Goal: Information Seeking & Learning: Learn about a topic

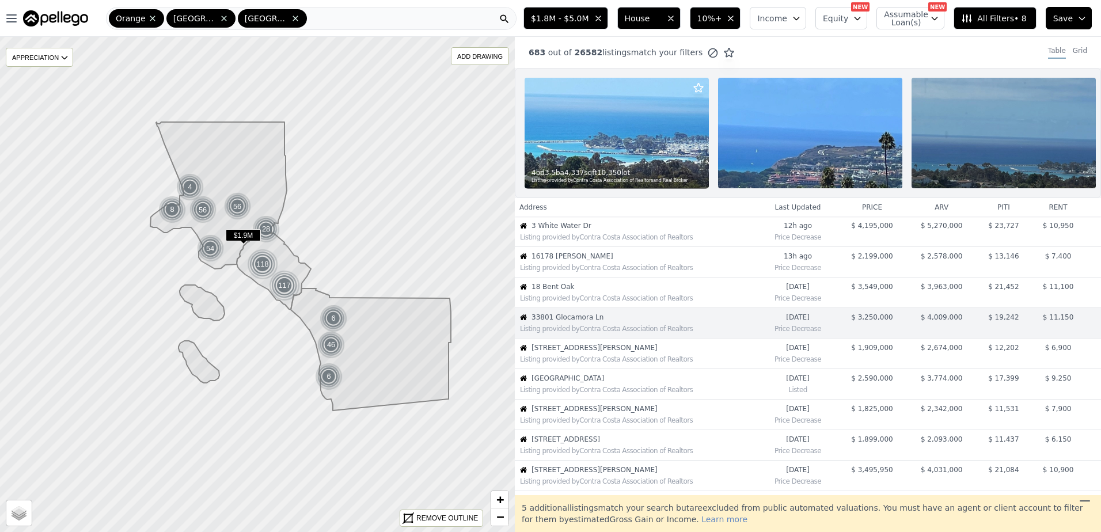
scroll to position [115, 0]
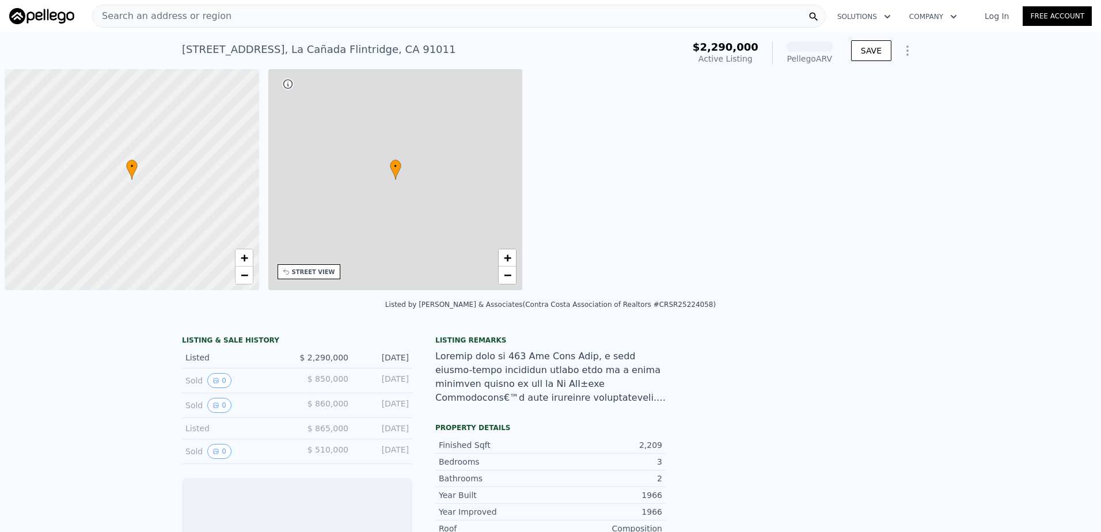
scroll to position [0, 5]
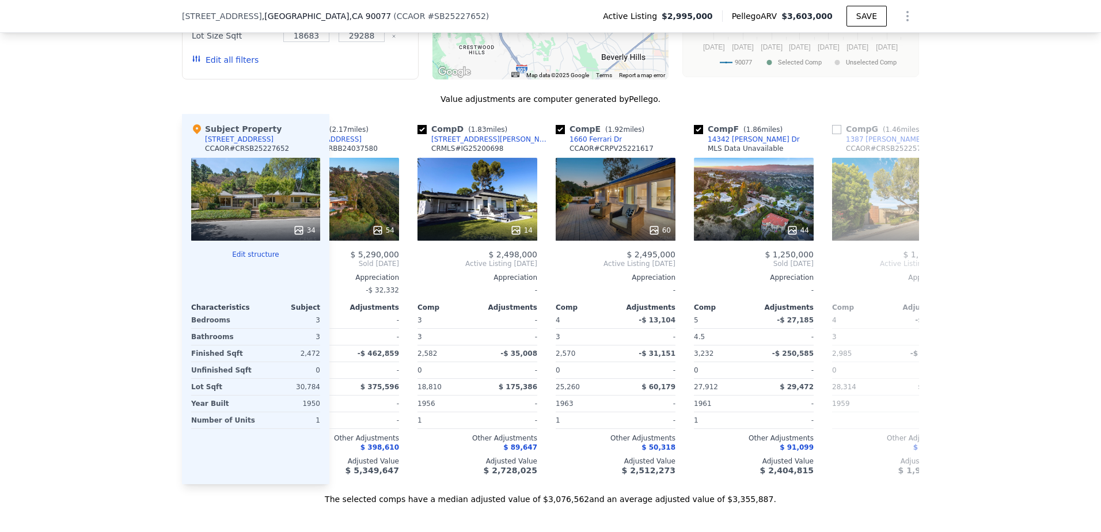
scroll to position [0, 343]
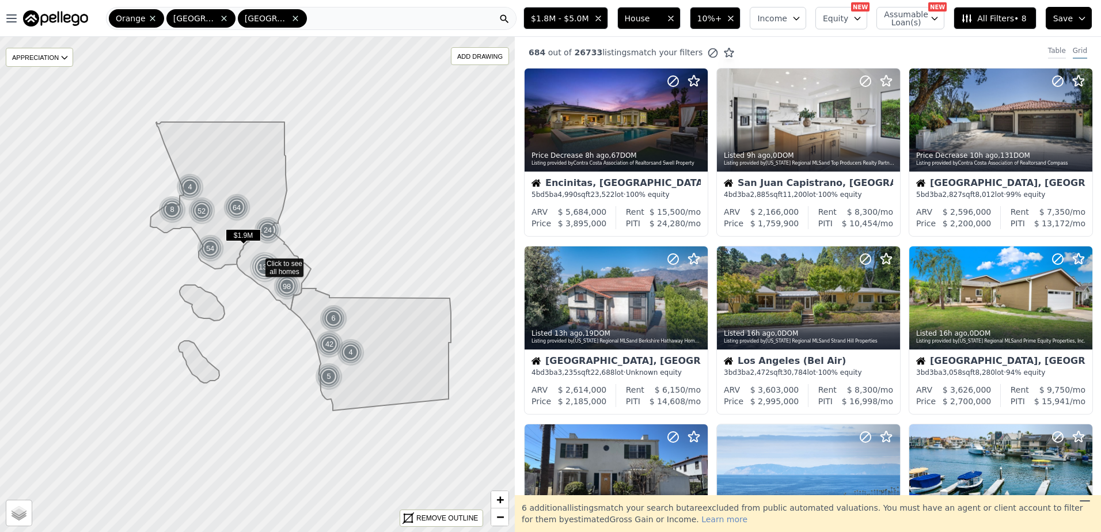
click at [1053, 47] on div "Table" at bounding box center [1057, 52] width 18 height 13
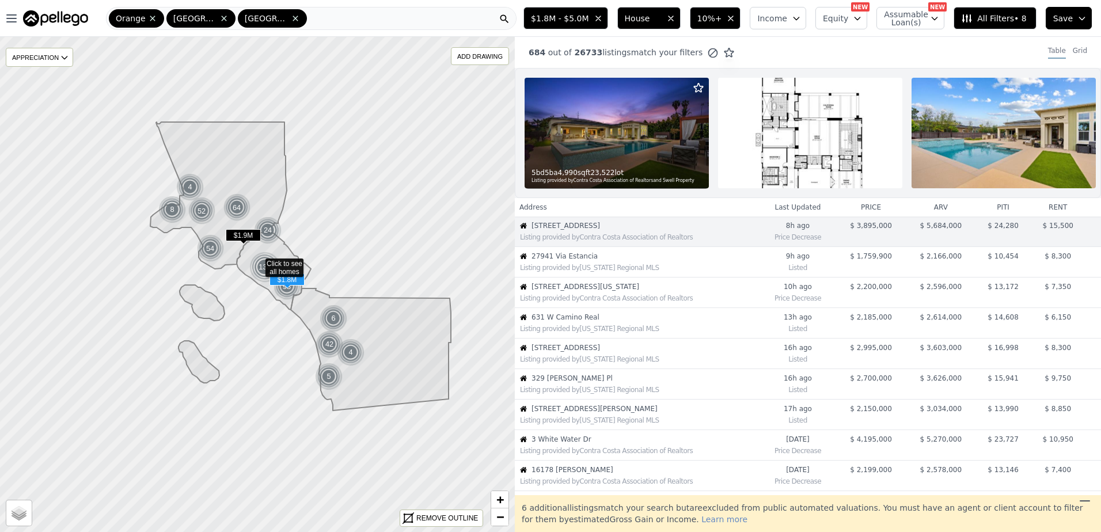
click at [589, 269] on div "Listing provided by California Regional MLS" at bounding box center [637, 267] width 244 height 12
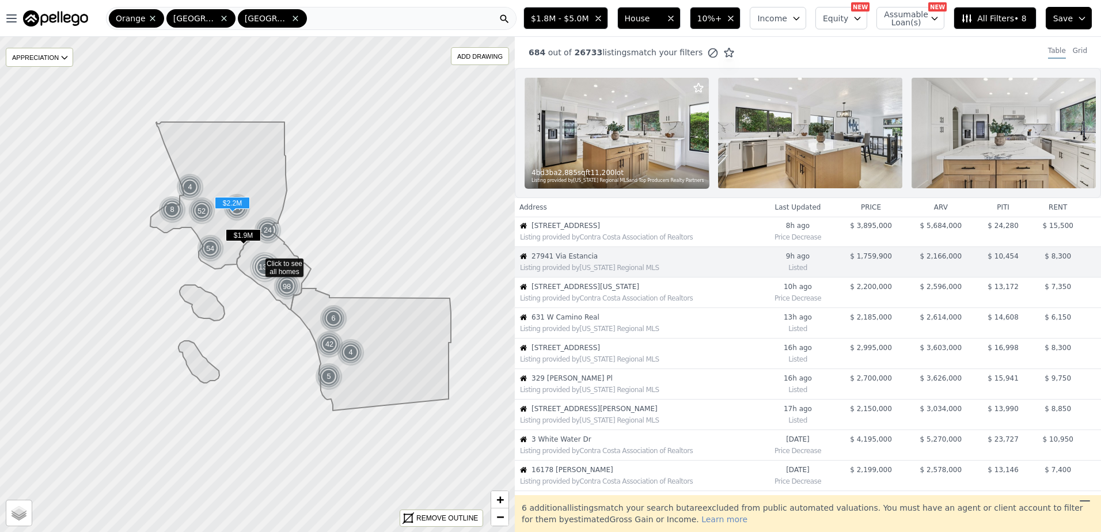
click at [573, 291] on span "1515 Indiana Ave" at bounding box center [644, 286] width 227 height 9
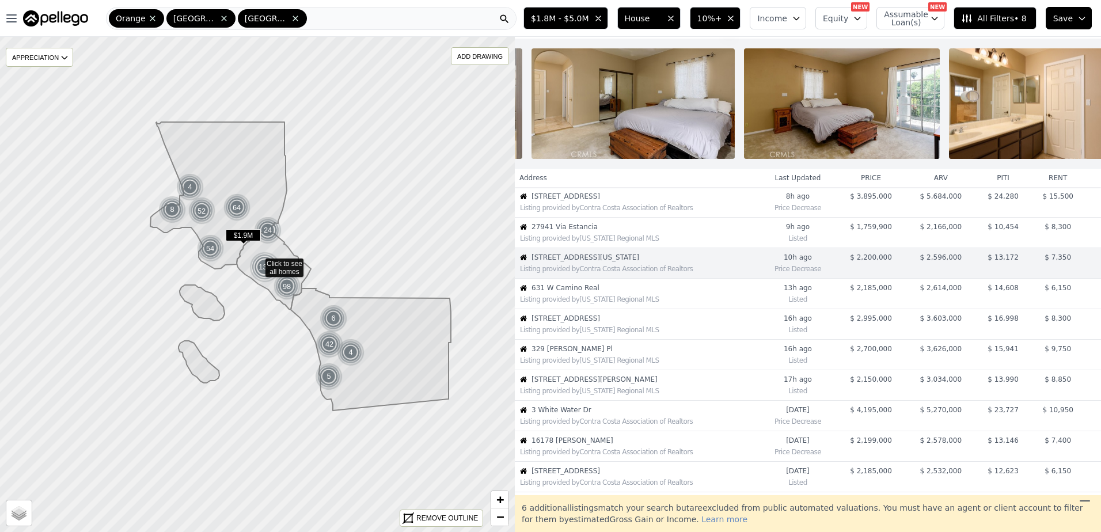
scroll to position [0, 3319]
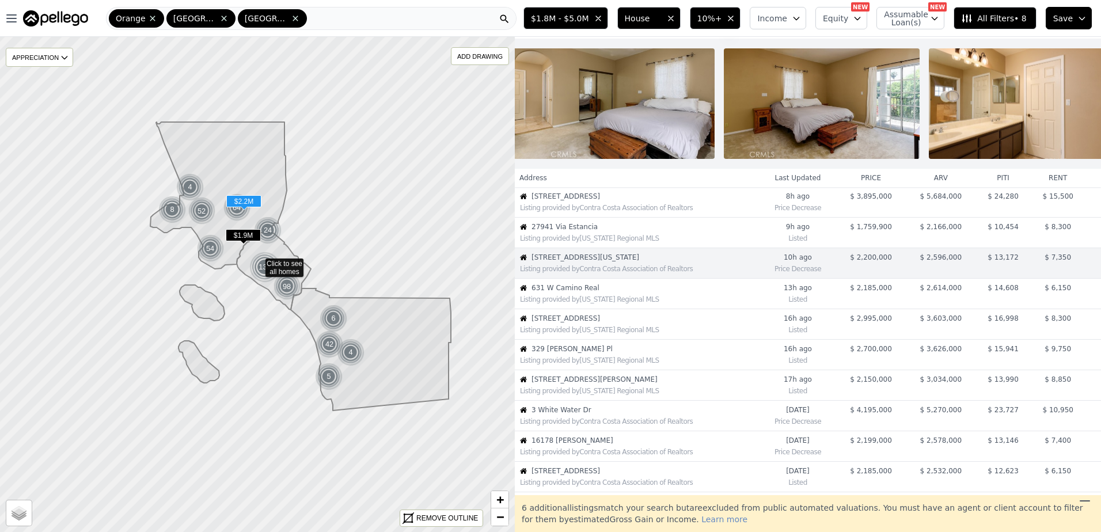
click at [566, 302] on div "Listing provided by California Regional MLS" at bounding box center [637, 298] width 244 height 12
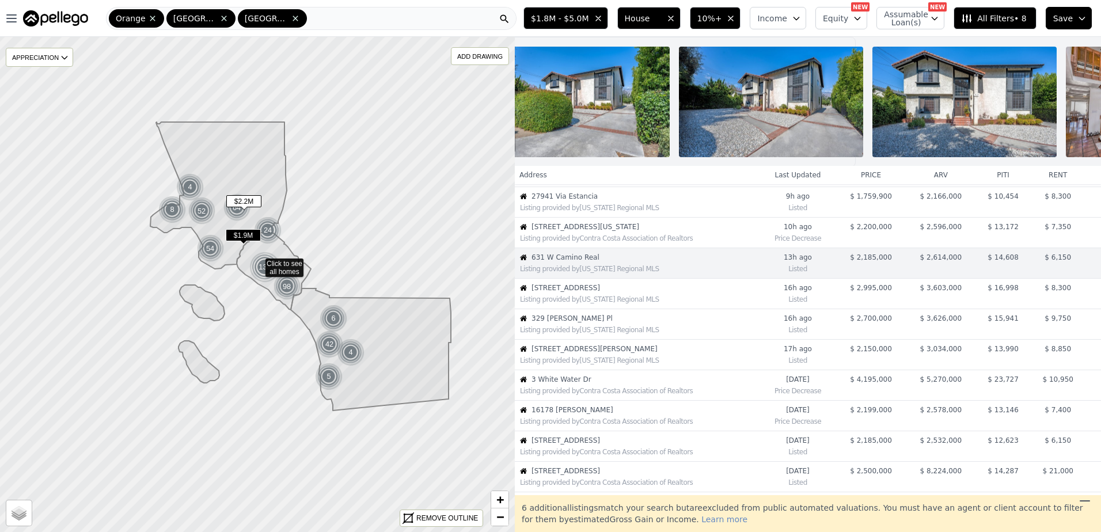
scroll to position [0, 0]
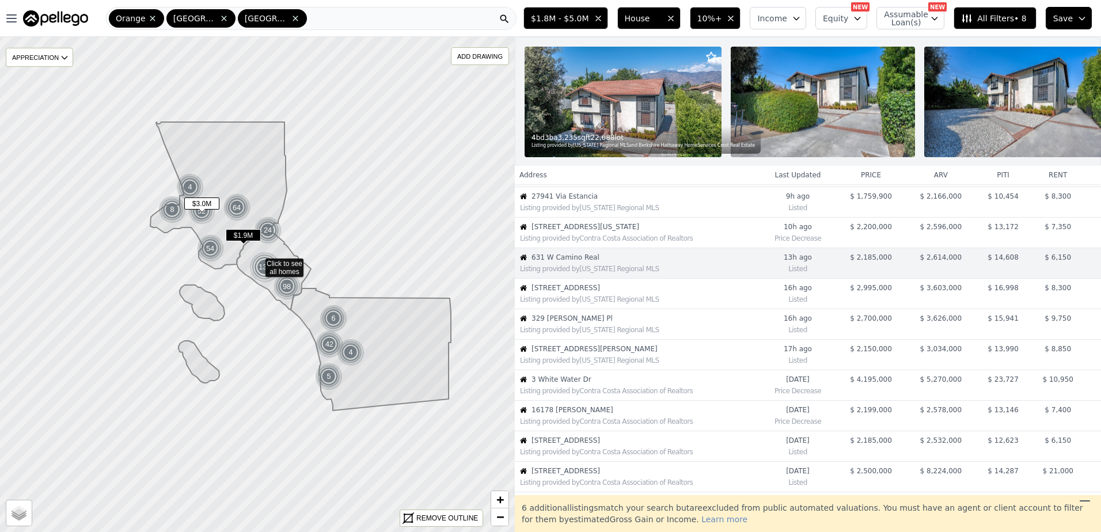
click at [586, 303] on div "Listing provided by California Regional MLS" at bounding box center [637, 298] width 244 height 12
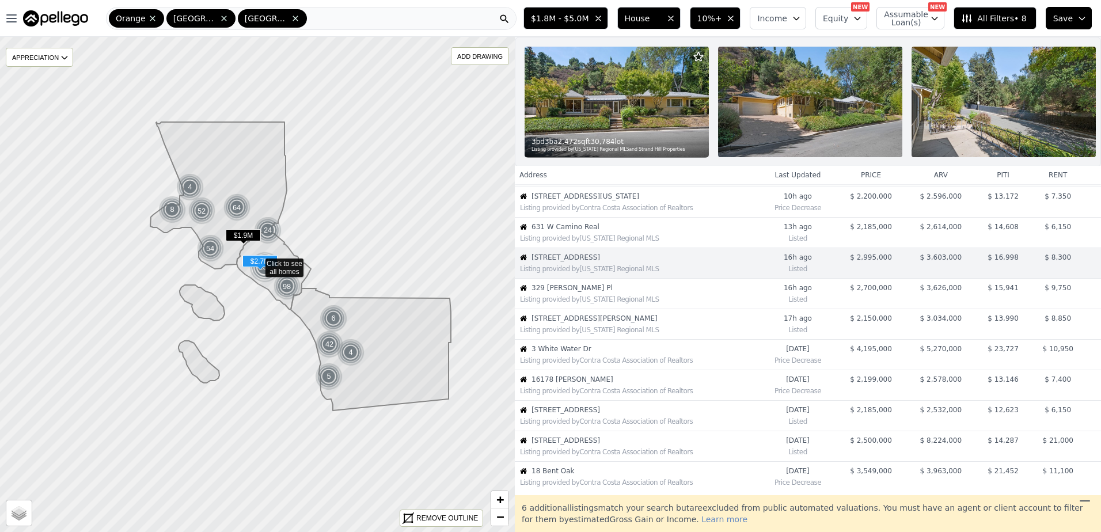
click at [584, 302] on div "Listing provided by California Regional MLS" at bounding box center [637, 298] width 244 height 12
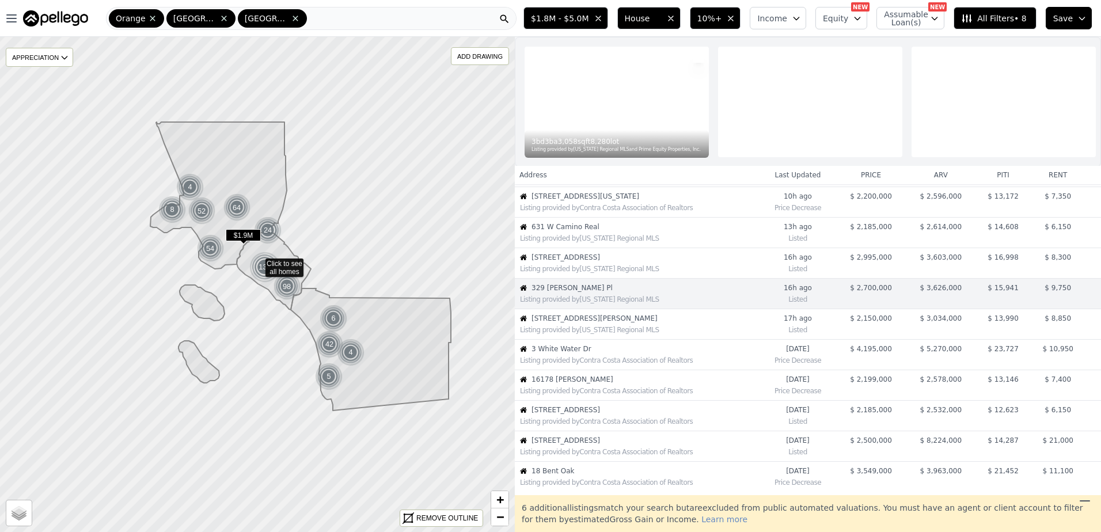
scroll to position [121, 0]
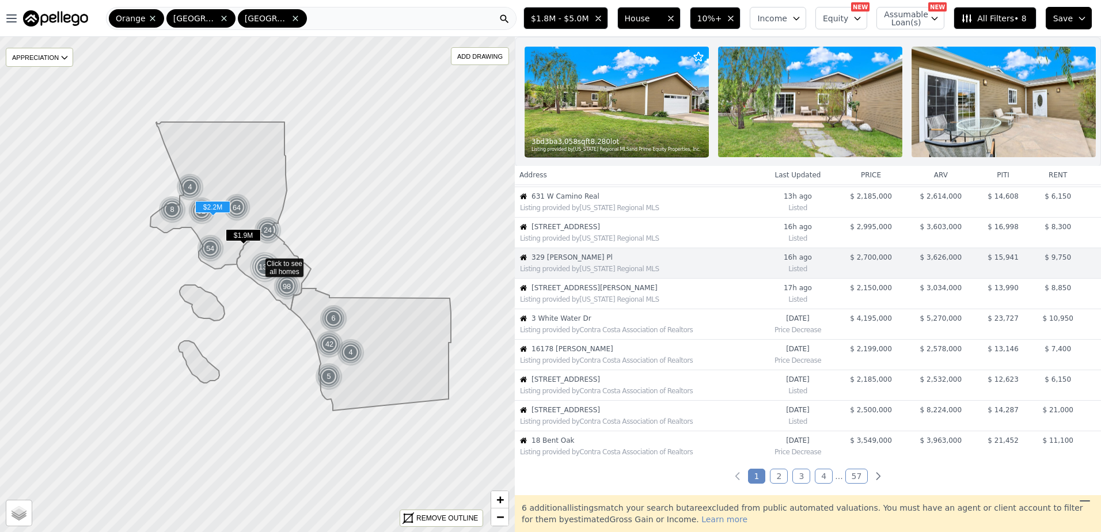
click at [595, 292] on span "315 N Martel Ave" at bounding box center [644, 287] width 227 height 9
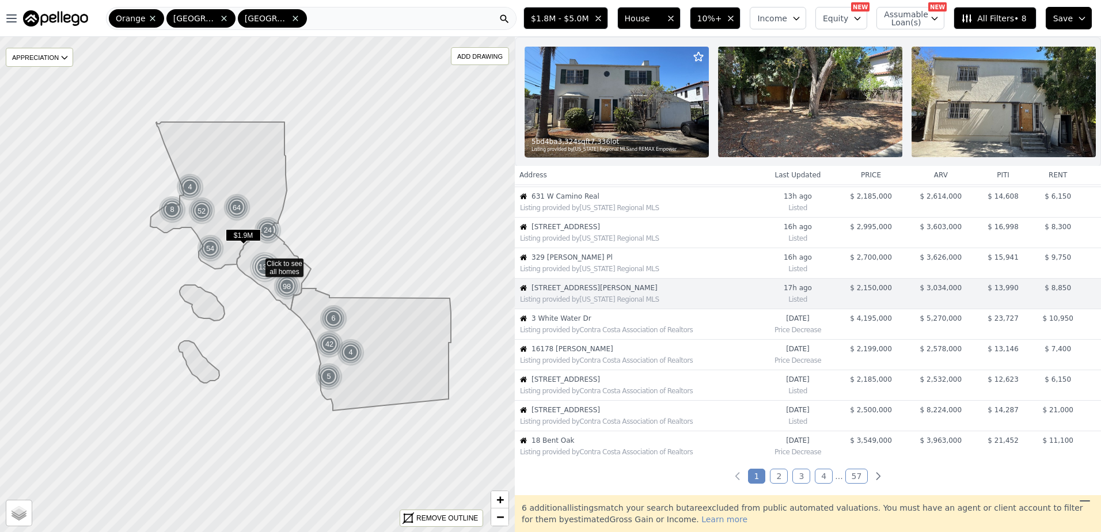
scroll to position [151, 0]
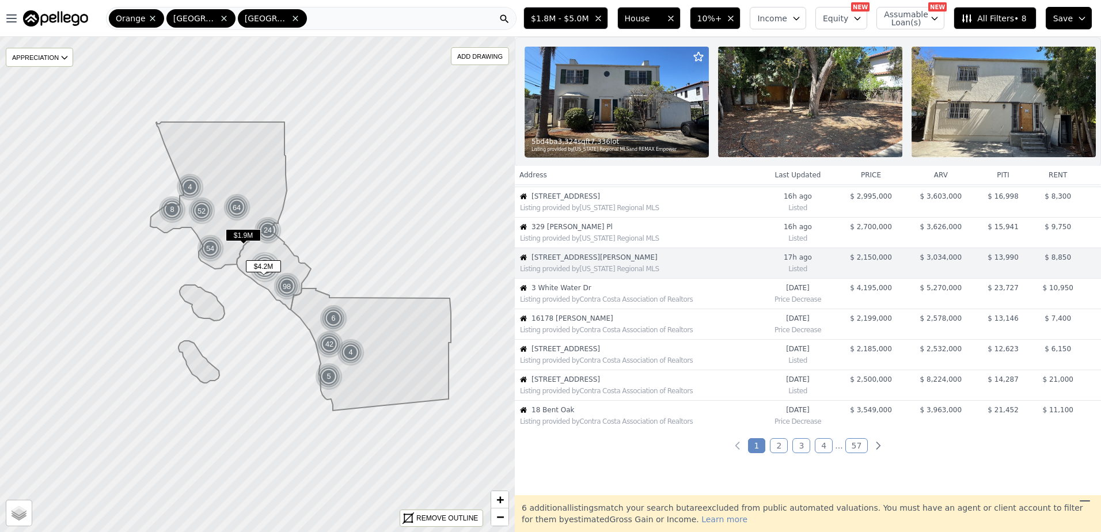
click at [575, 303] on div "Listing provided by Contra Costa Association of Realtors" at bounding box center [637, 298] width 244 height 12
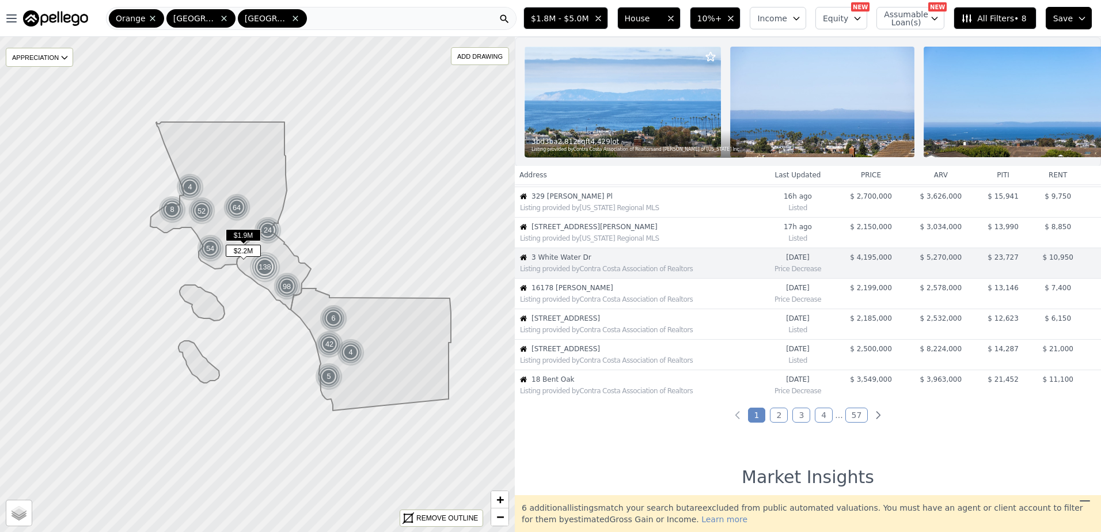
click at [575, 292] on span "16178 Bimini Ln" at bounding box center [644, 287] width 227 height 9
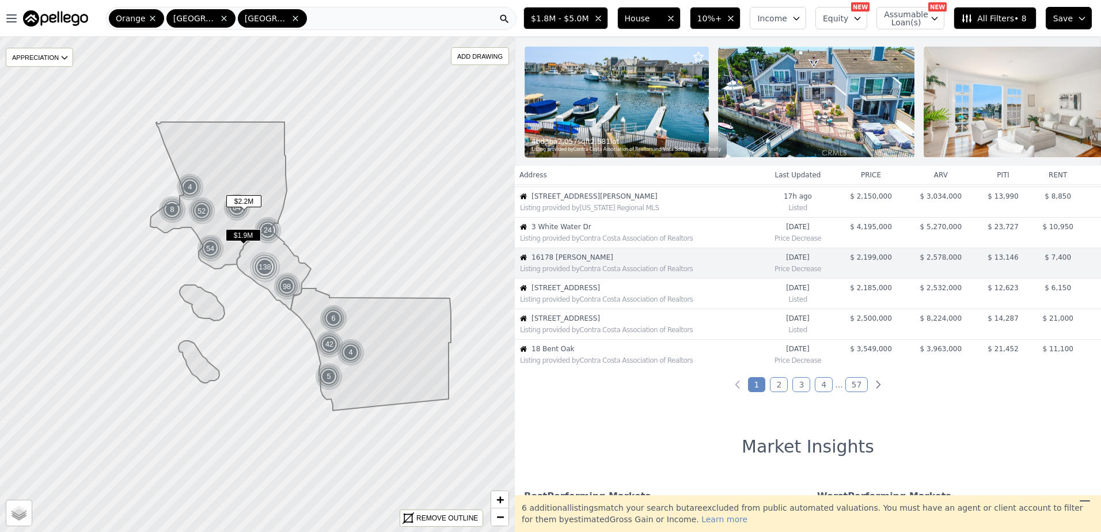
click at [575, 292] on span "631 W Camino Real Ave" at bounding box center [644, 287] width 227 height 9
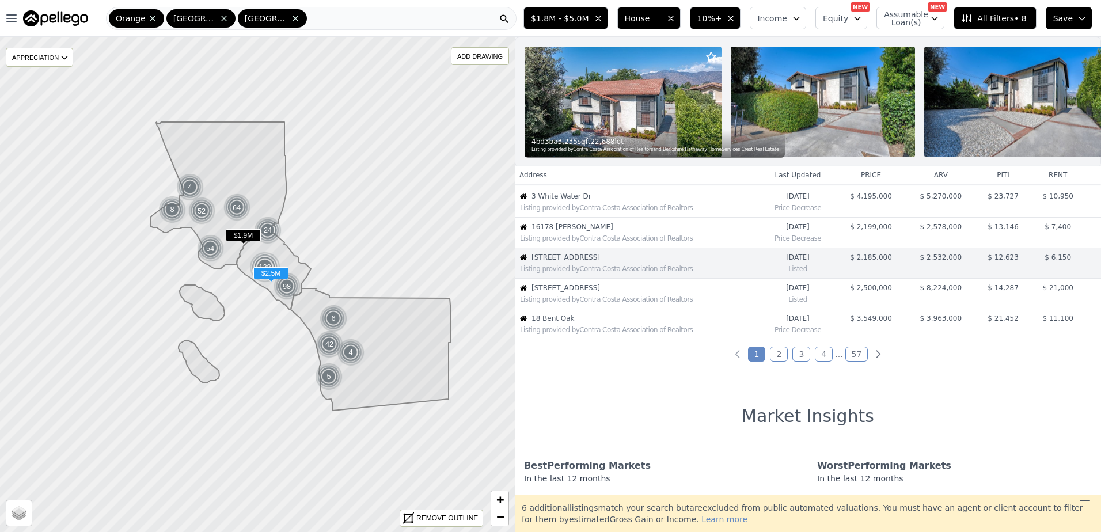
click at [575, 292] on span "481 Dartmoor St" at bounding box center [644, 287] width 227 height 9
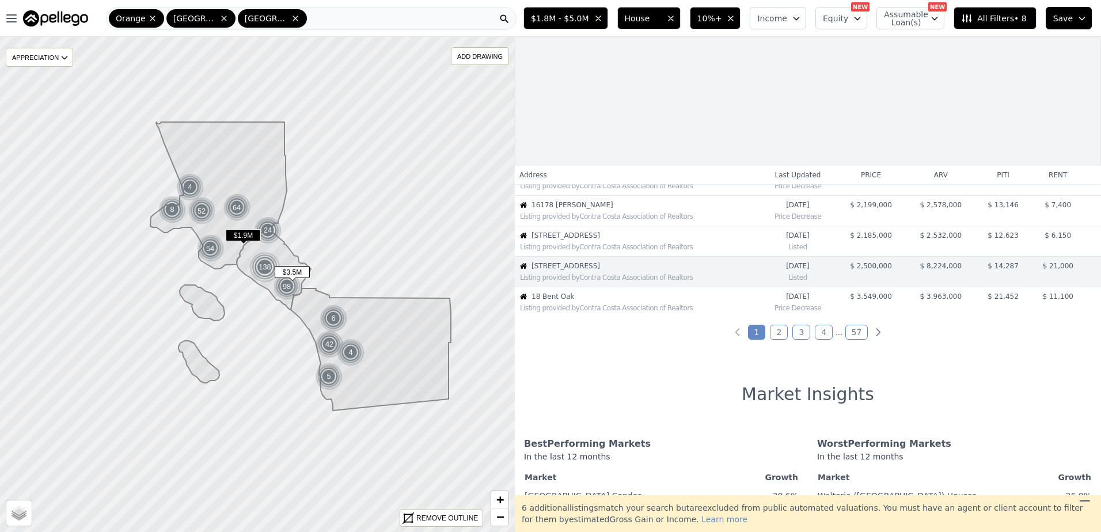
click at [578, 303] on div "Listing provided by Contra Costa Association of Realtors" at bounding box center [637, 307] width 244 height 12
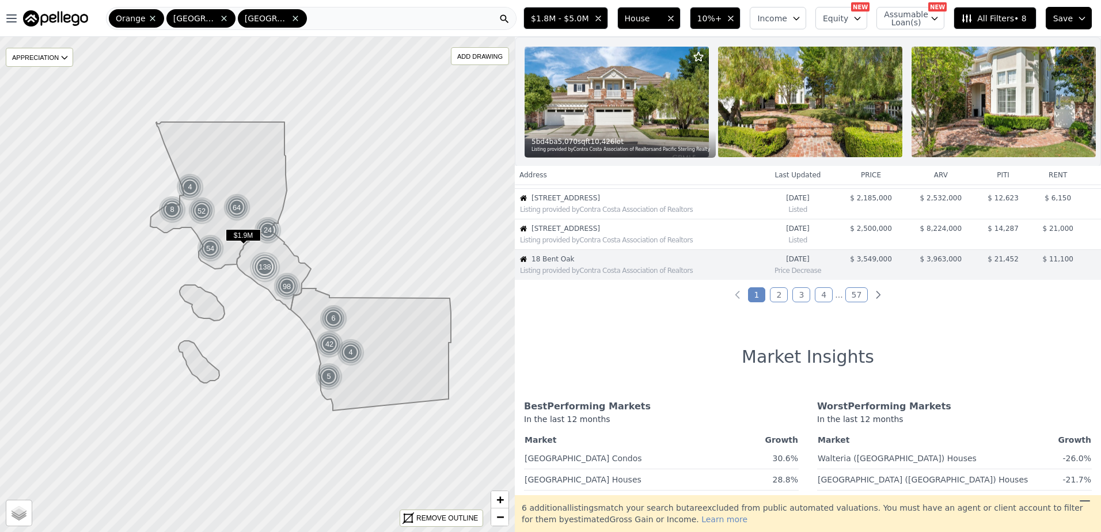
scroll to position [304, 0]
click at [785, 301] on link "2" at bounding box center [779, 293] width 18 height 15
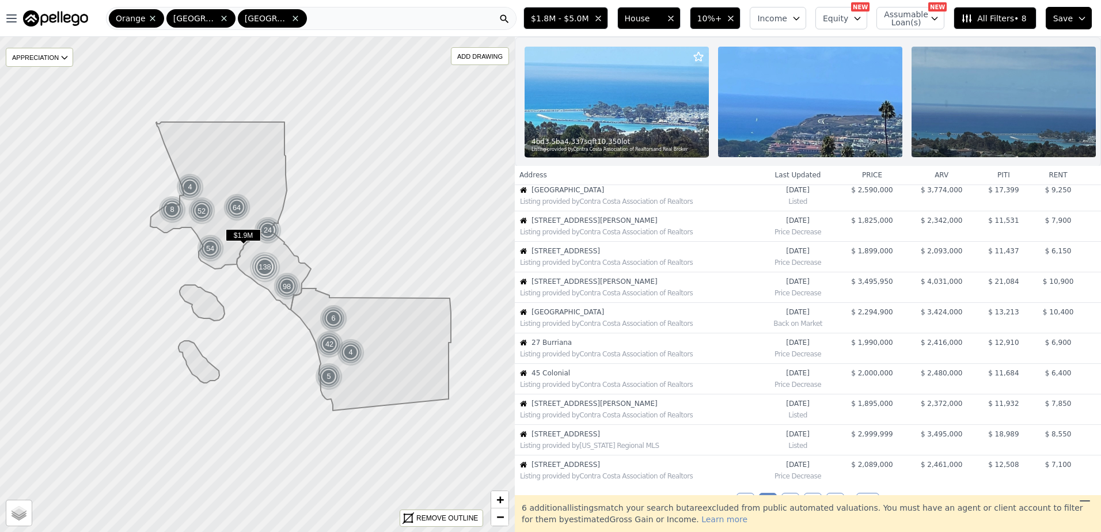
scroll to position [0, 0]
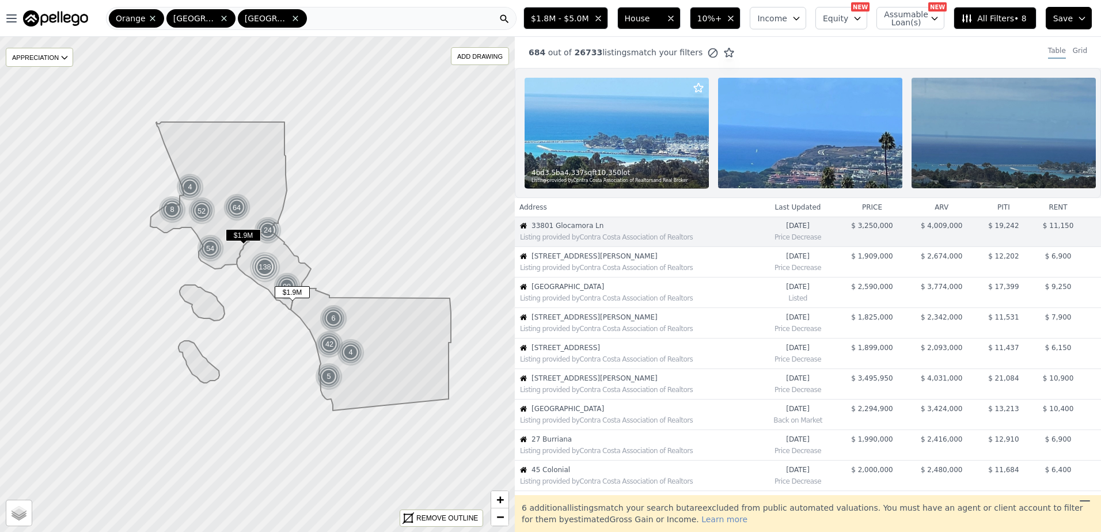
click at [615, 272] on div "Listing provided by Contra Costa Association of Realtors" at bounding box center [639, 267] width 238 height 9
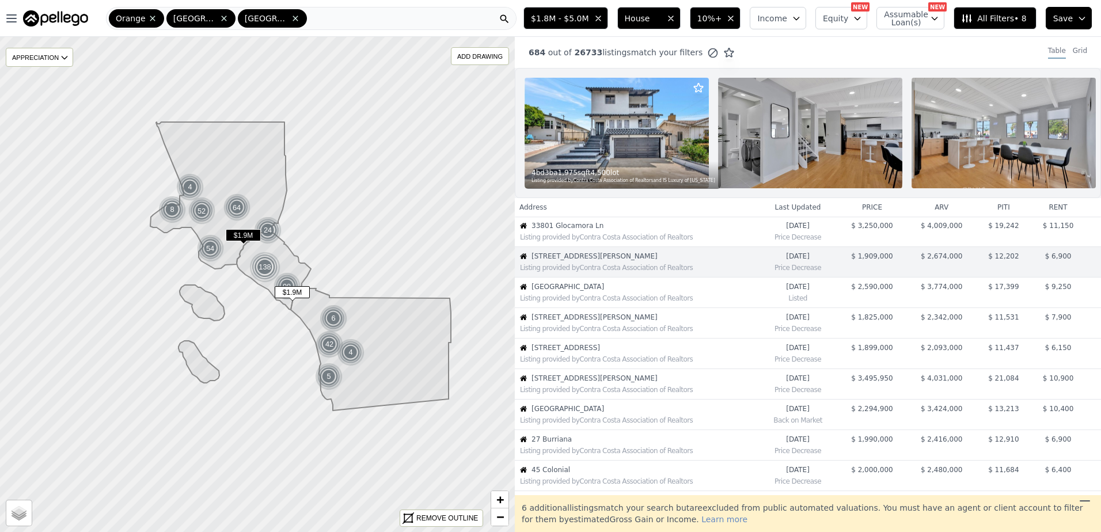
click at [611, 287] on td "9400 Sierra Mar Dr Listing provided by Contra Costa Association of Realtors" at bounding box center [637, 293] width 244 height 31
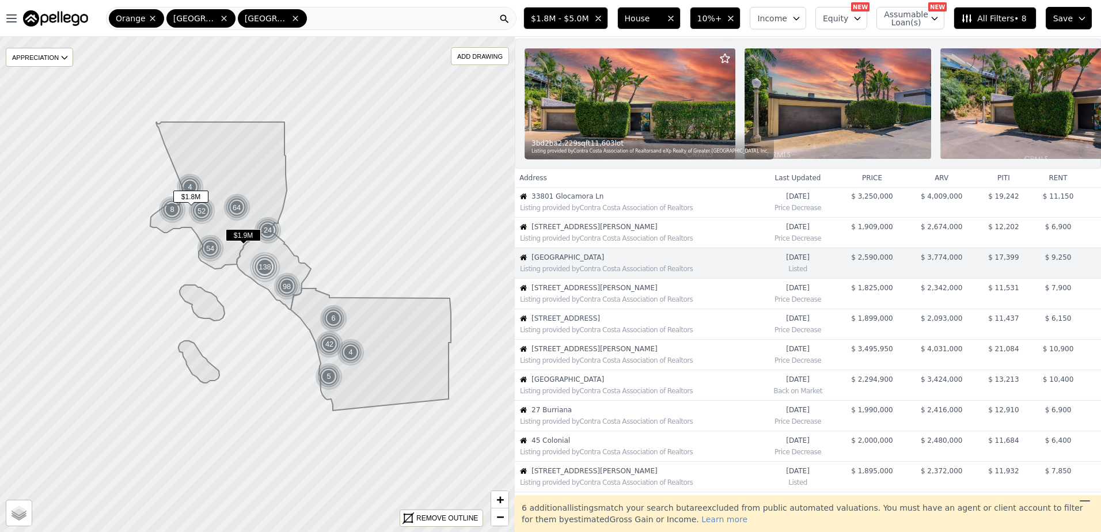
click at [607, 292] on span "19631 Rosita St" at bounding box center [644, 287] width 226 height 9
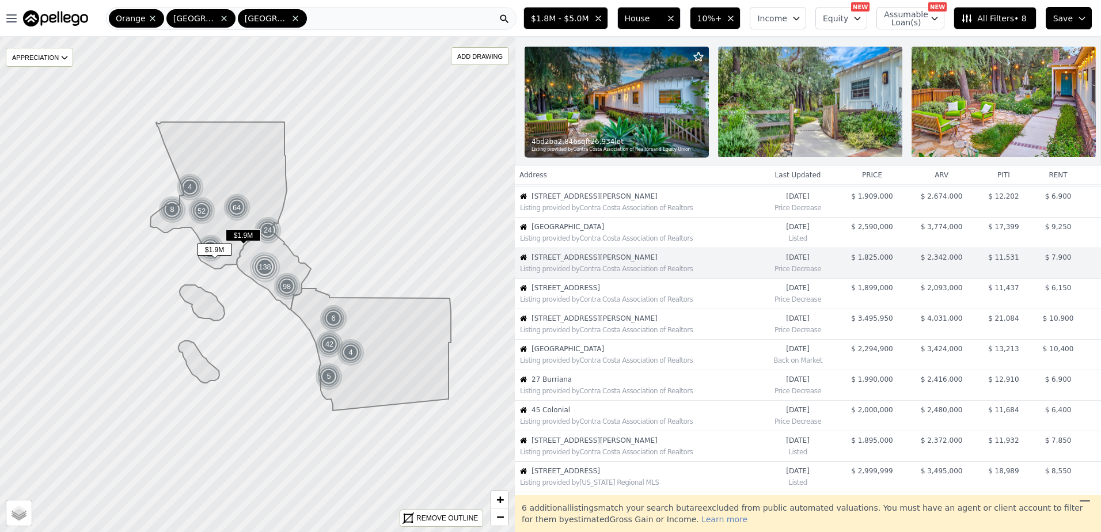
click at [607, 292] on span "3316 Narino Dr" at bounding box center [644, 287] width 226 height 9
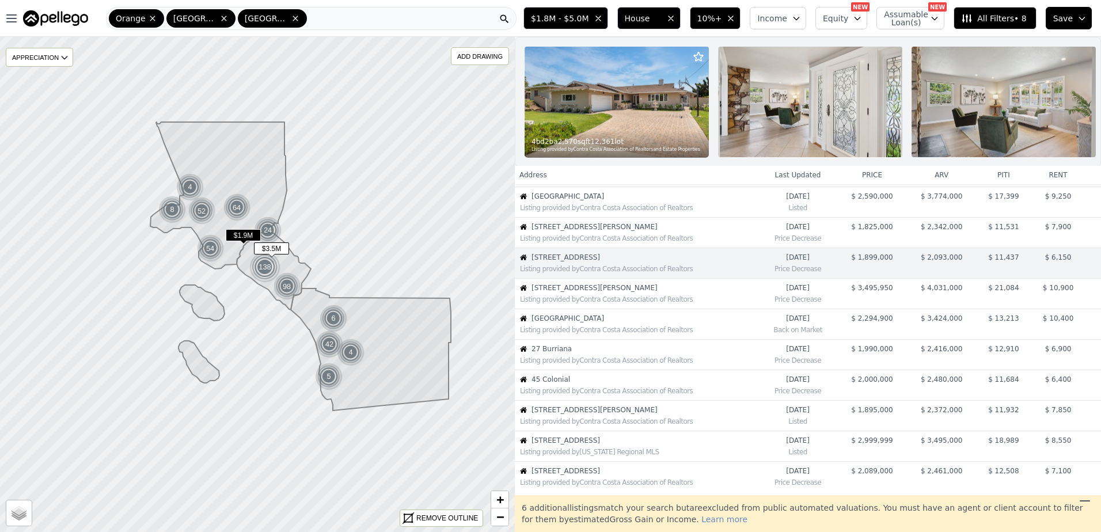
click at [607, 292] on span "12261 Browning Ave" at bounding box center [644, 287] width 226 height 9
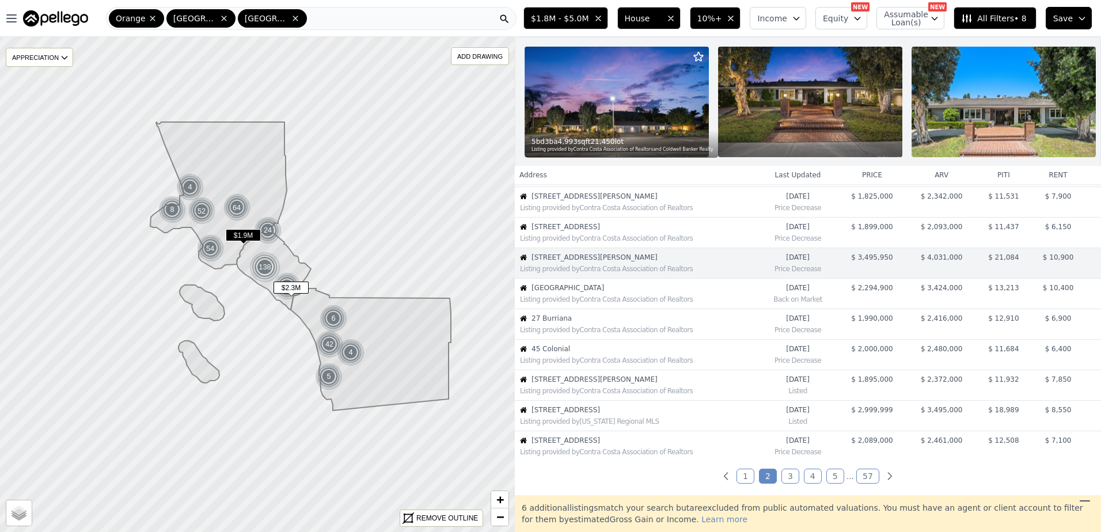
click at [607, 292] on span "716 Avenida Columbo" at bounding box center [644, 287] width 226 height 9
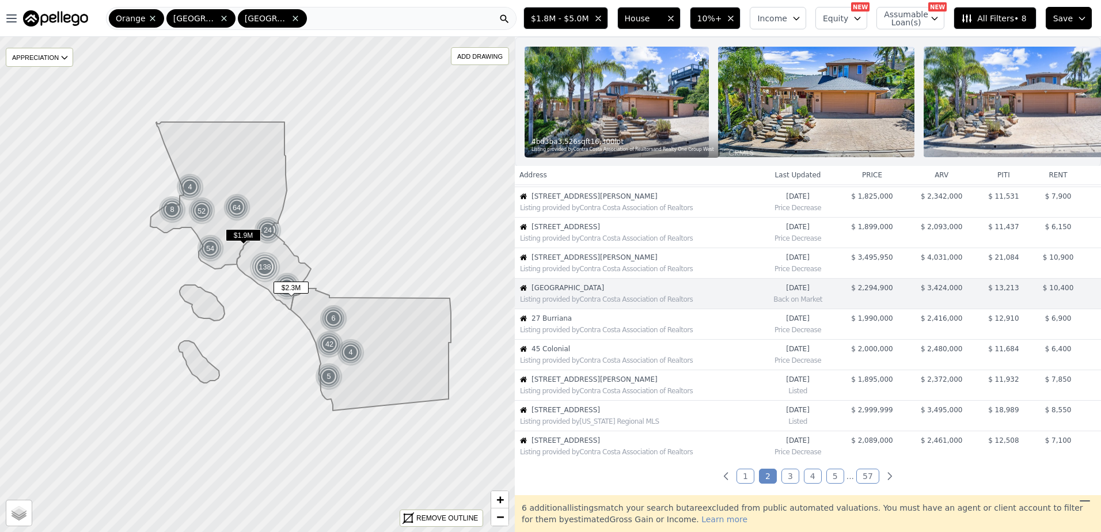
scroll to position [151, 0]
